Goal: Transaction & Acquisition: Subscribe to service/newsletter

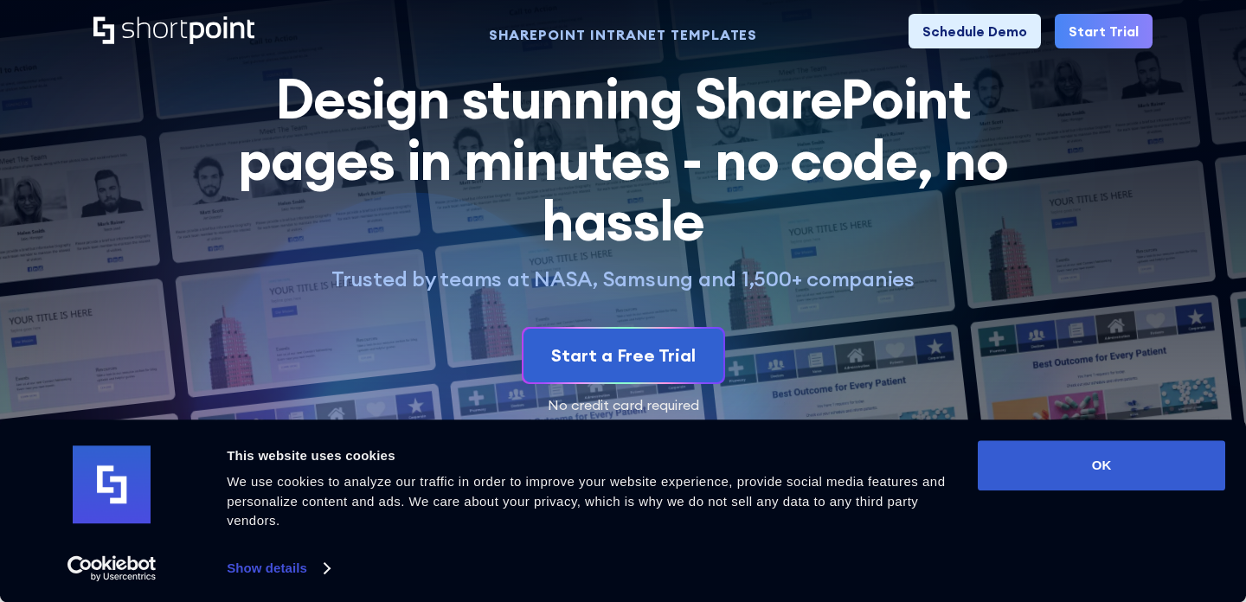
scroll to position [42, 0]
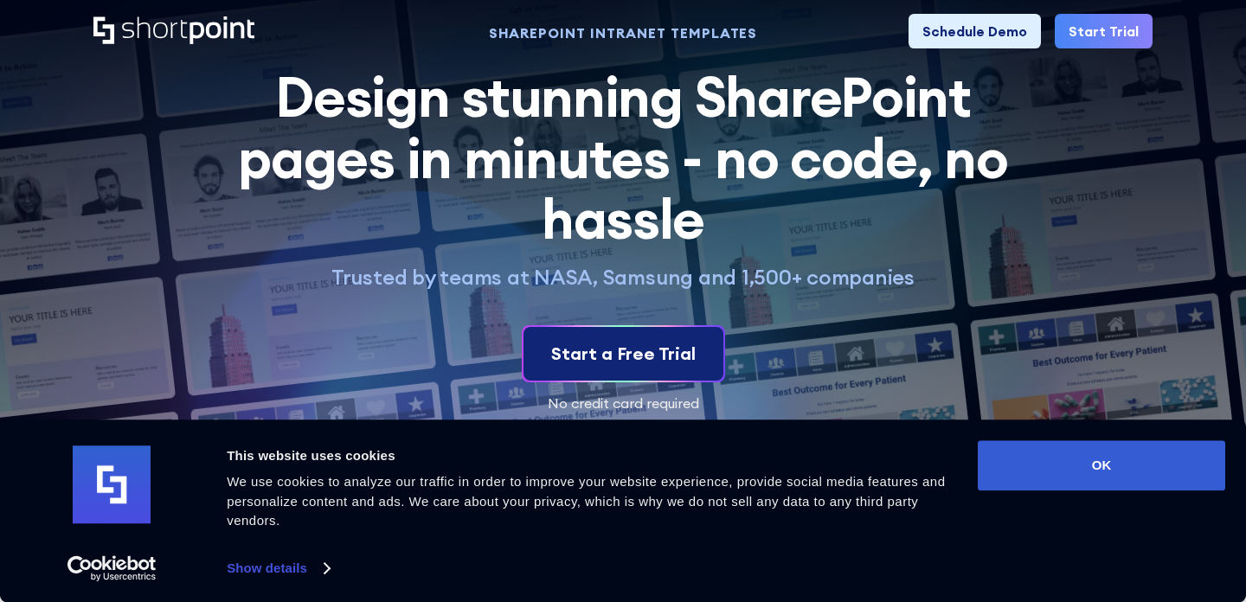
click at [674, 343] on div "Start a Free Trial" at bounding box center [623, 354] width 144 height 26
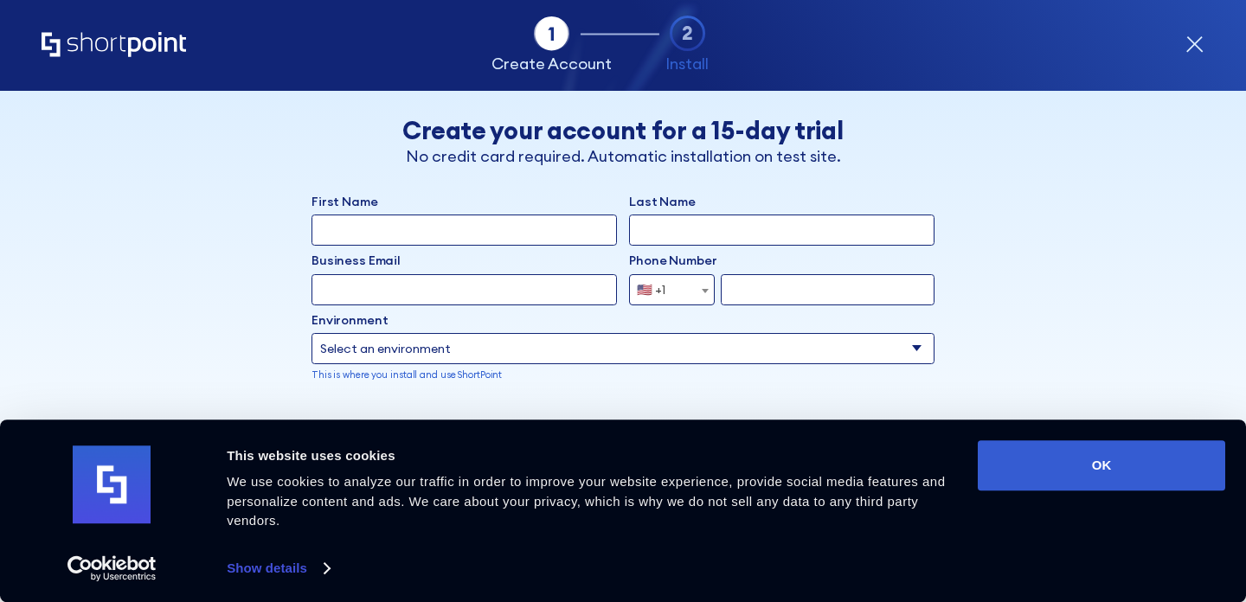
click at [557, 238] on input "First Name" at bounding box center [463, 230] width 305 height 31
click at [541, 232] on input "First Name" at bounding box center [463, 230] width 305 height 31
click at [631, 257] on div "First Name Last Name Business Email Invalid Email Address Phone Number Afghanis…" at bounding box center [622, 409] width 623 height 432
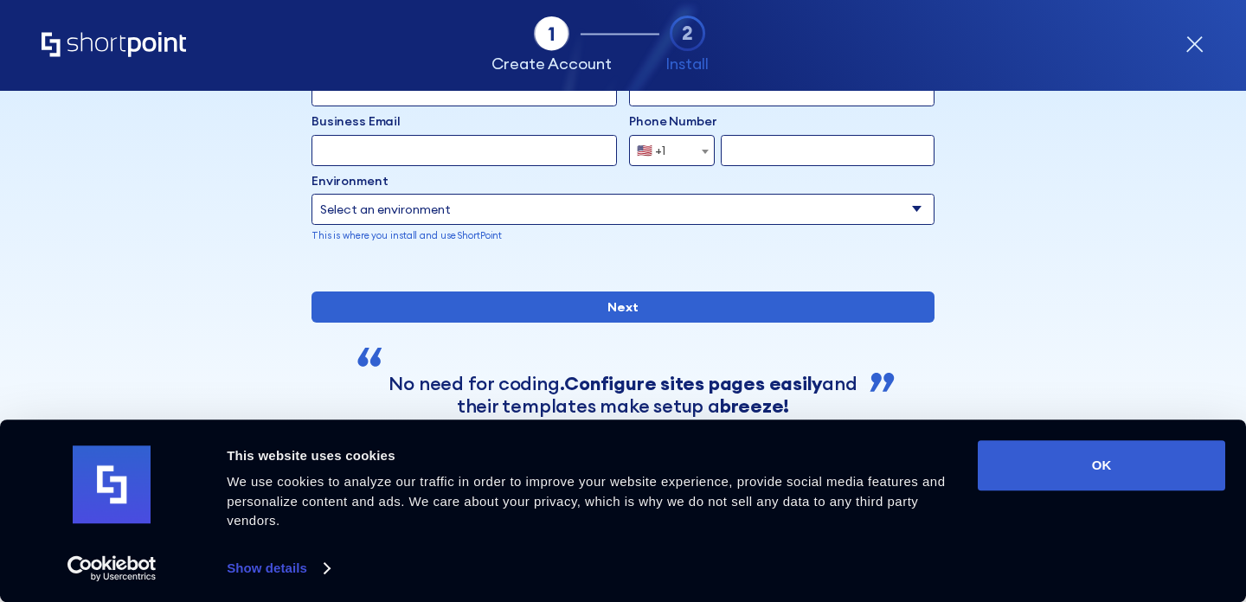
scroll to position [112, 0]
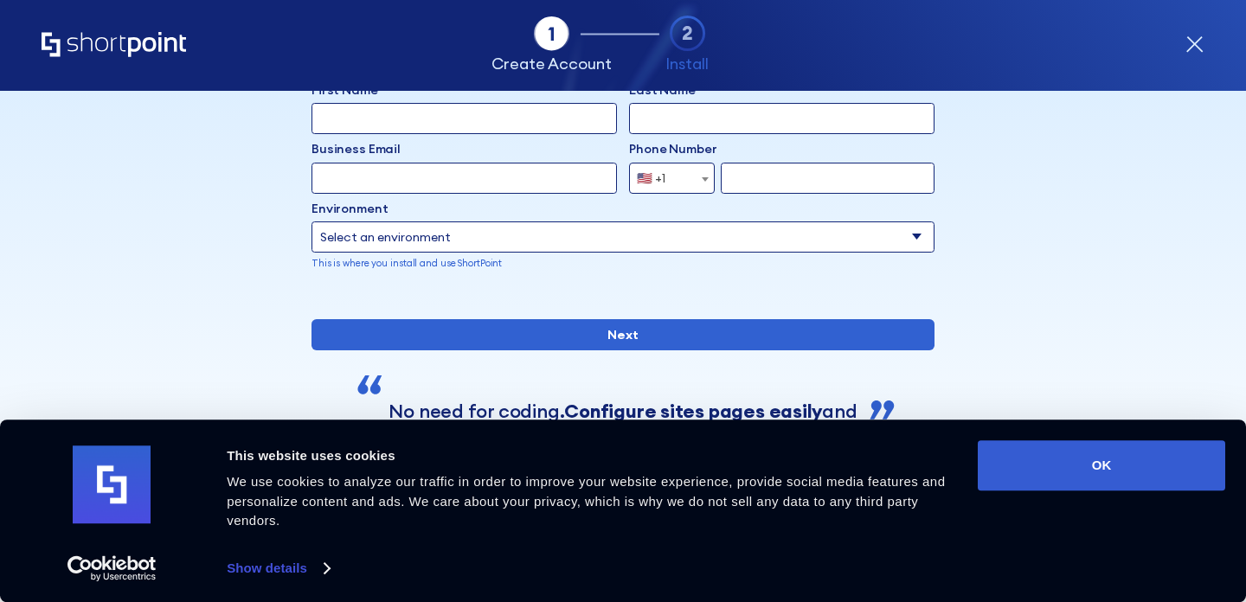
click at [627, 237] on select "Select an environment Microsoft 365 SharePoint Online SharePoint 2019 (On-Premi…" at bounding box center [622, 236] width 623 height 31
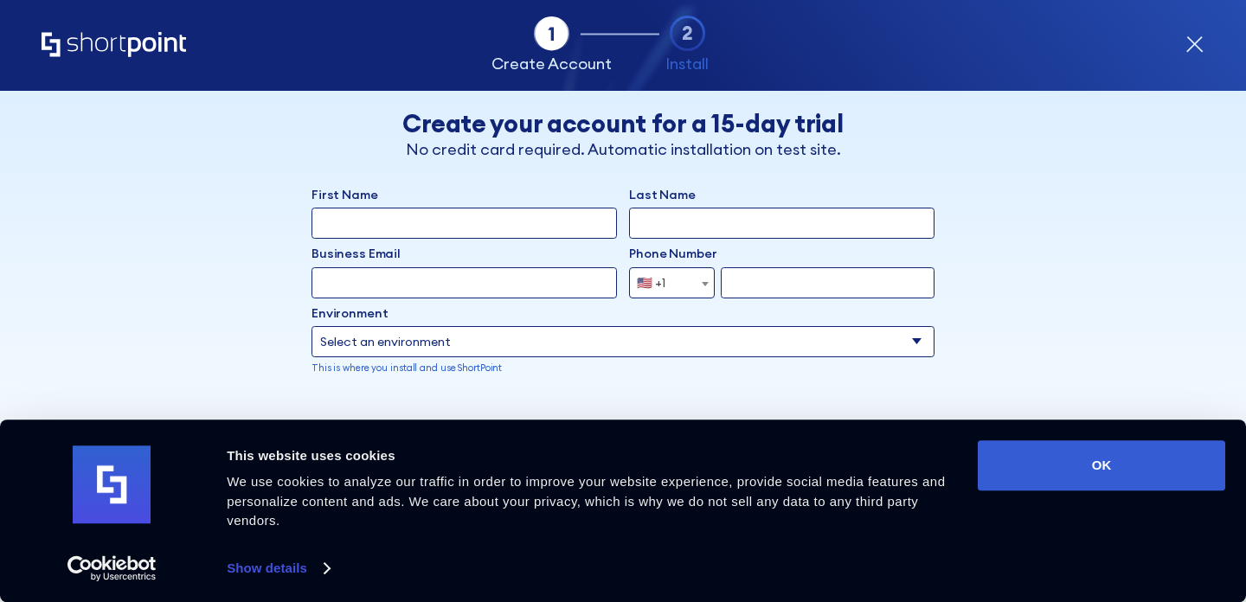
scroll to position [0, 0]
